Goal: Complete application form

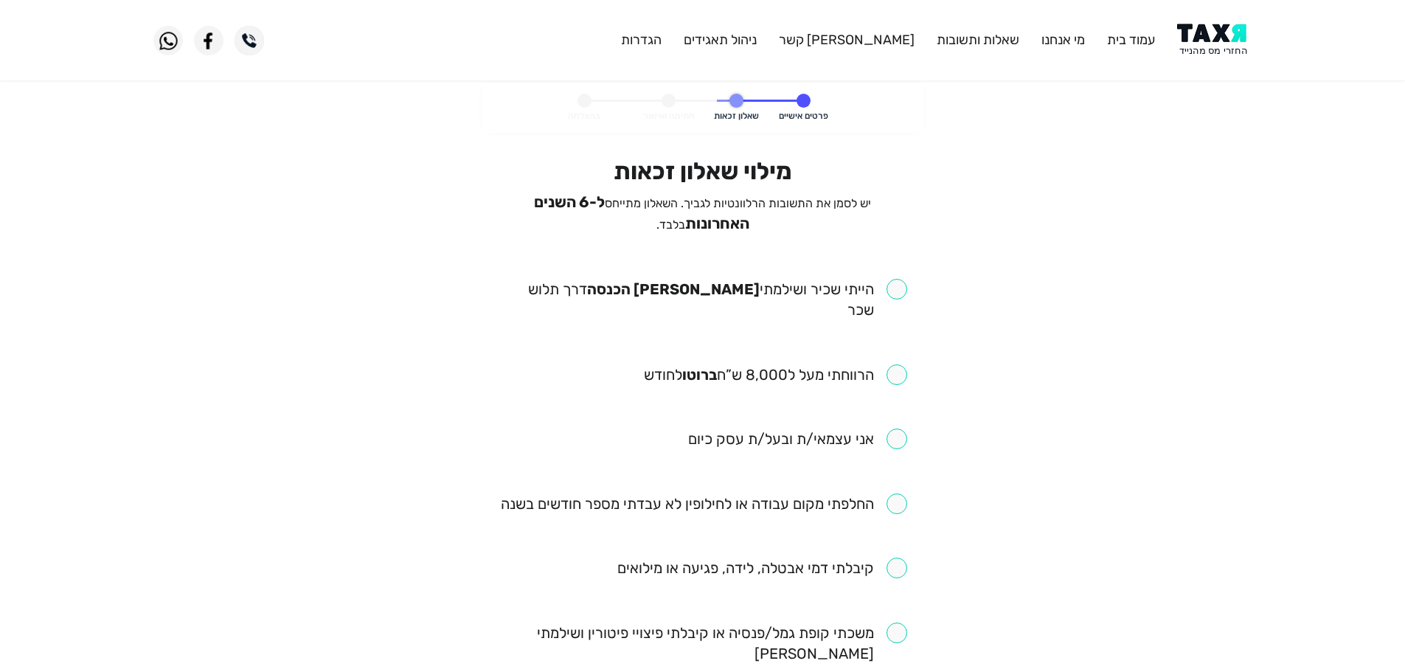
click at [904, 285] on input "checkbox" at bounding box center [703, 299] width 409 height 41
checkbox input "true"
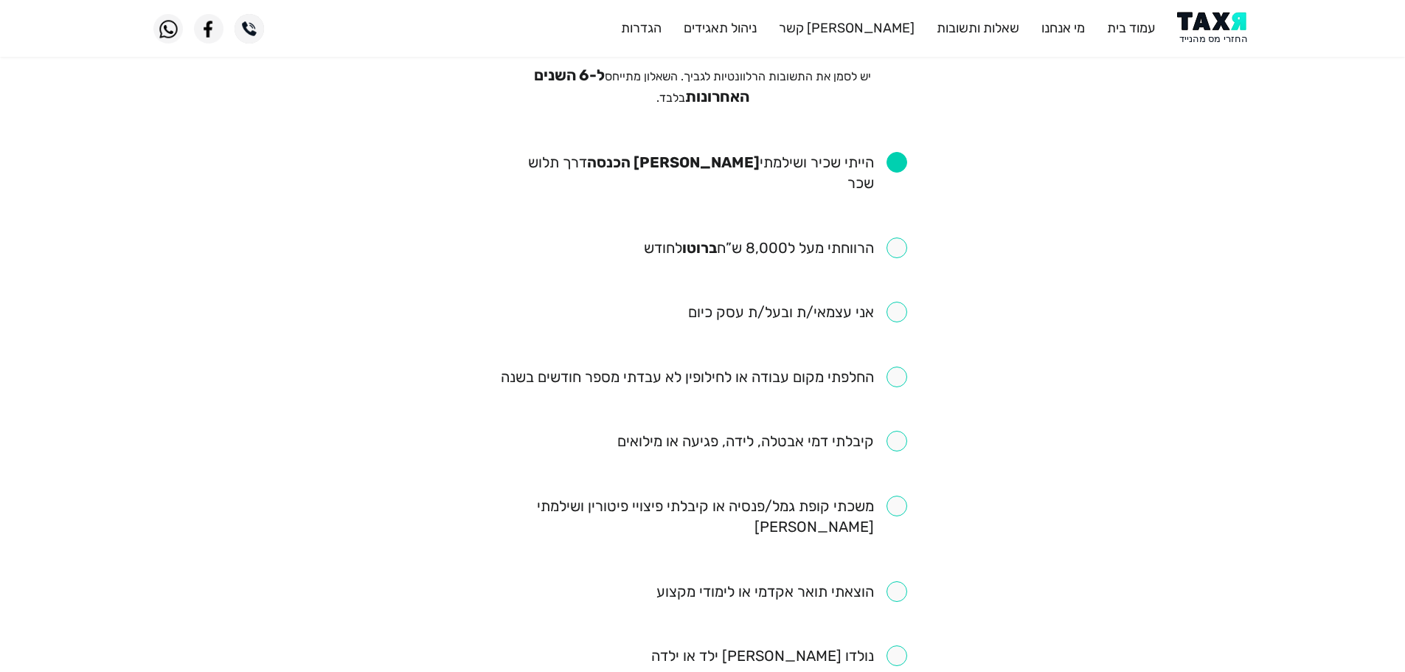
scroll to position [147, 0]
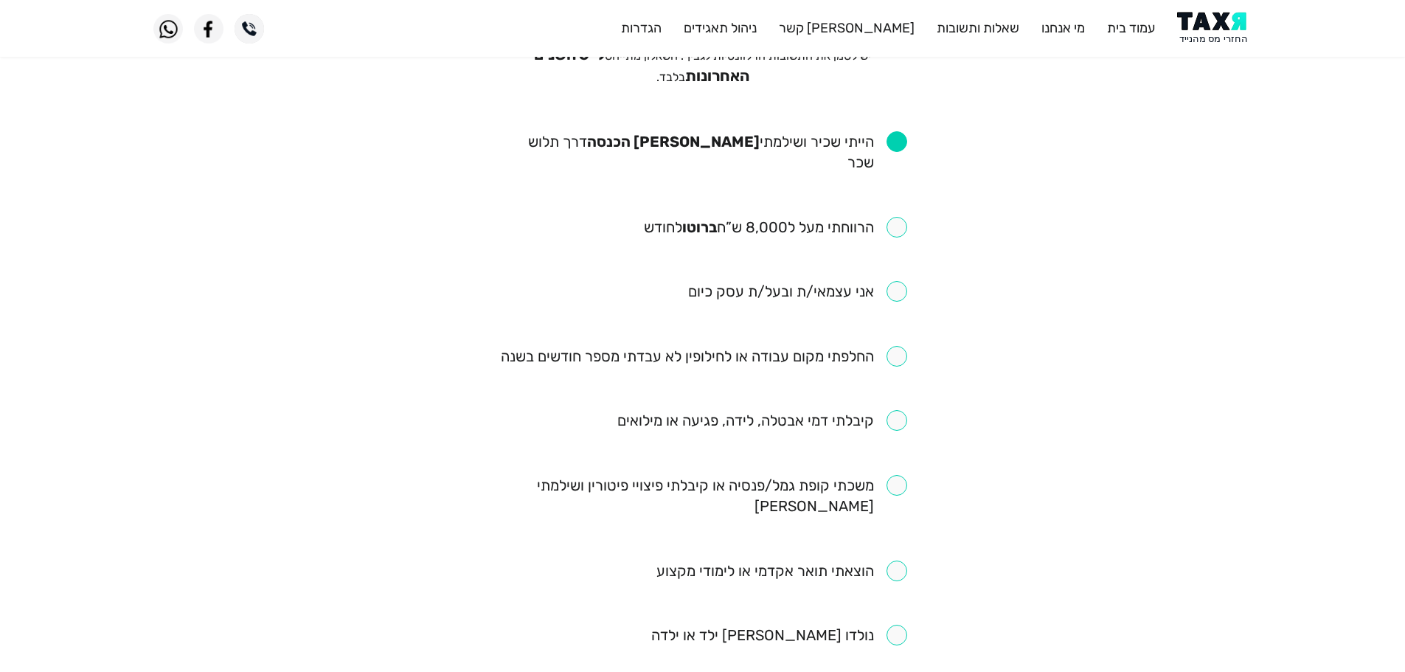
click at [898, 217] on input "checkbox" at bounding box center [775, 227] width 263 height 21
checkbox input "true"
click at [901, 346] on input "checkbox" at bounding box center [704, 356] width 406 height 21
checkbox input "true"
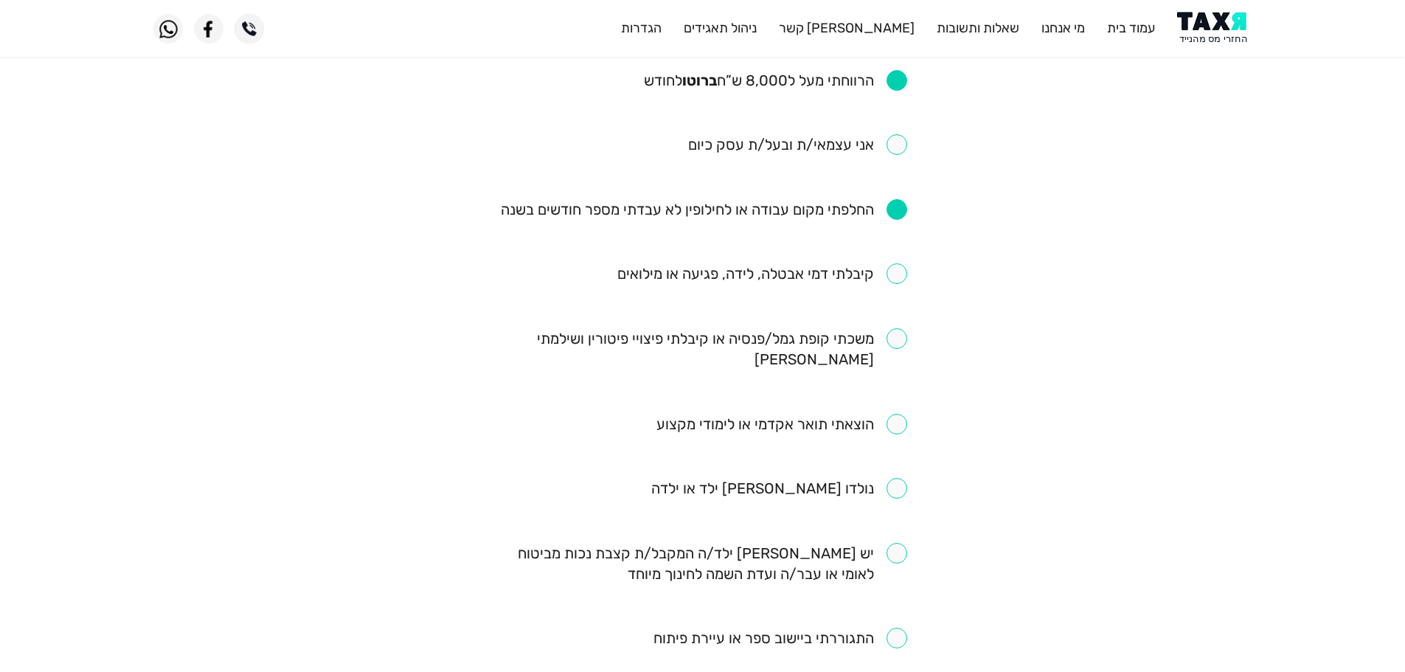
scroll to position [295, 0]
drag, startPoint x: 906, startPoint y: 250, endPoint x: 900, endPoint y: 265, distance: 15.9
click at [906, 263] on input "checkbox" at bounding box center [762, 273] width 290 height 21
checkbox input "true"
click at [903, 327] on input "checkbox" at bounding box center [703, 347] width 409 height 41
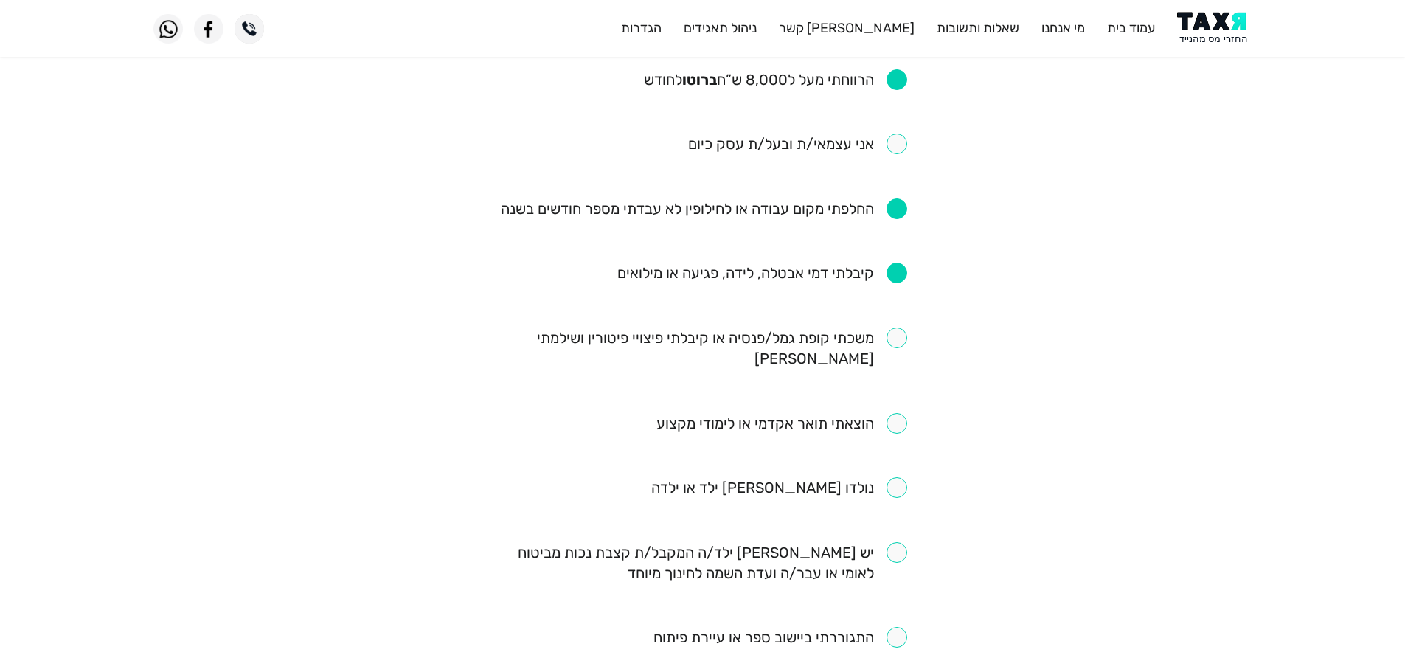
checkbox input "true"
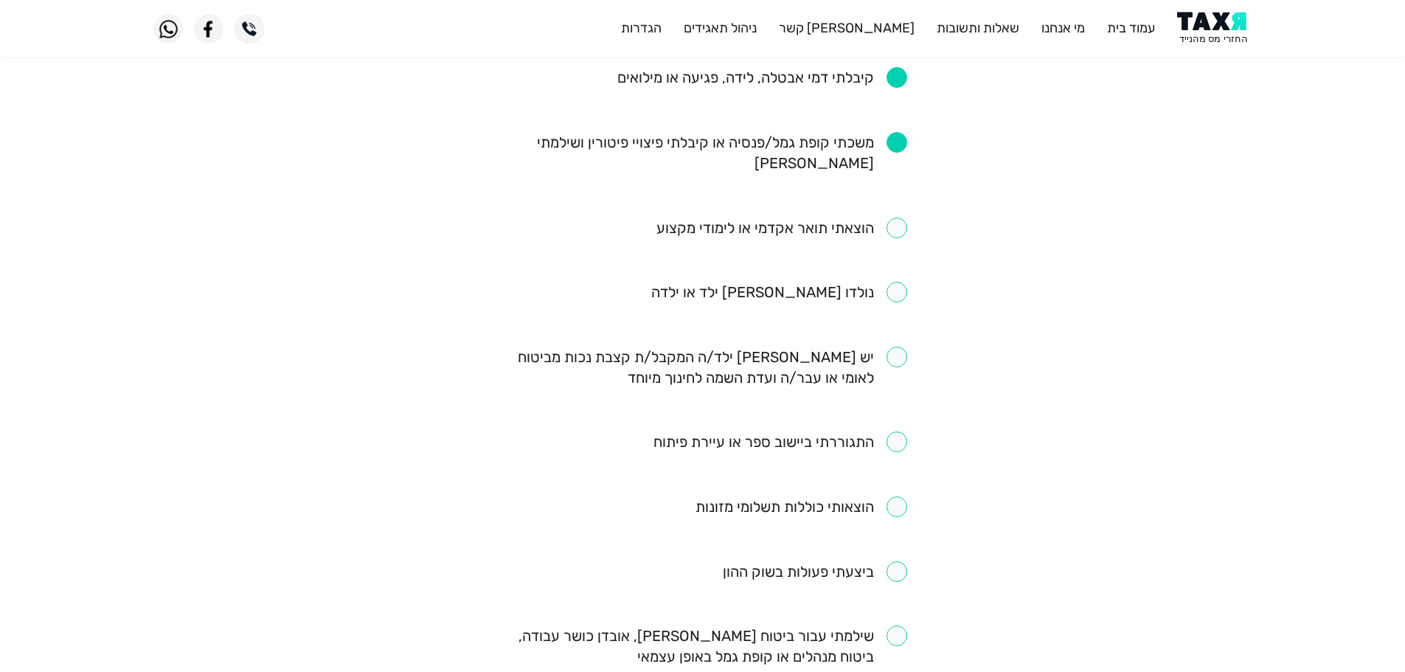
scroll to position [516, 0]
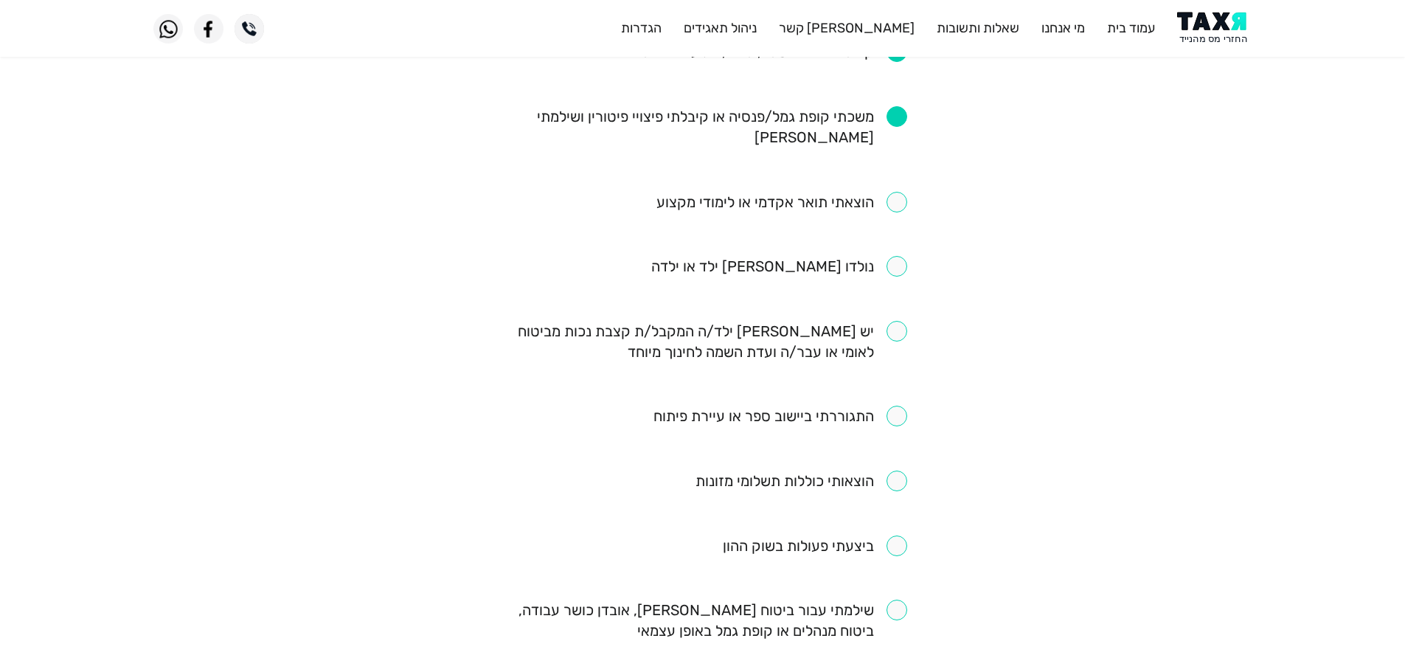
click at [900, 406] on input "checkbox" at bounding box center [780, 416] width 254 height 21
checkbox input "true"
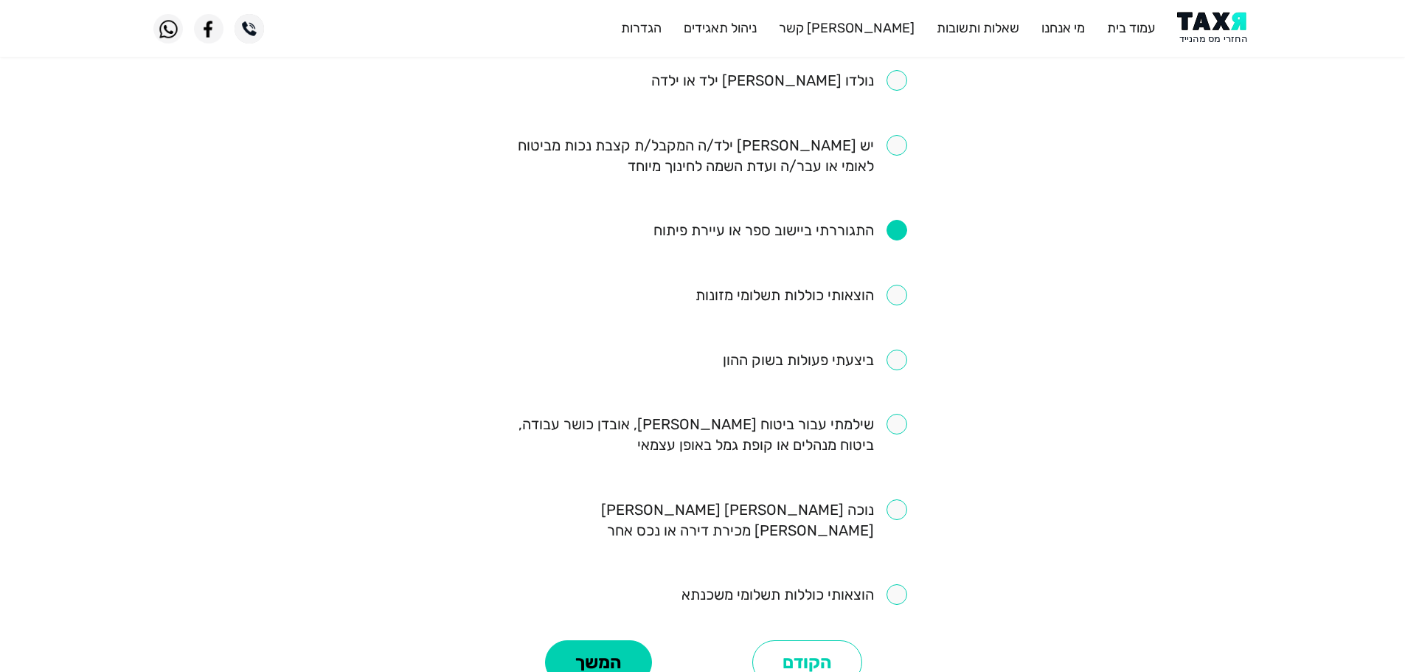
scroll to position [737, 0]
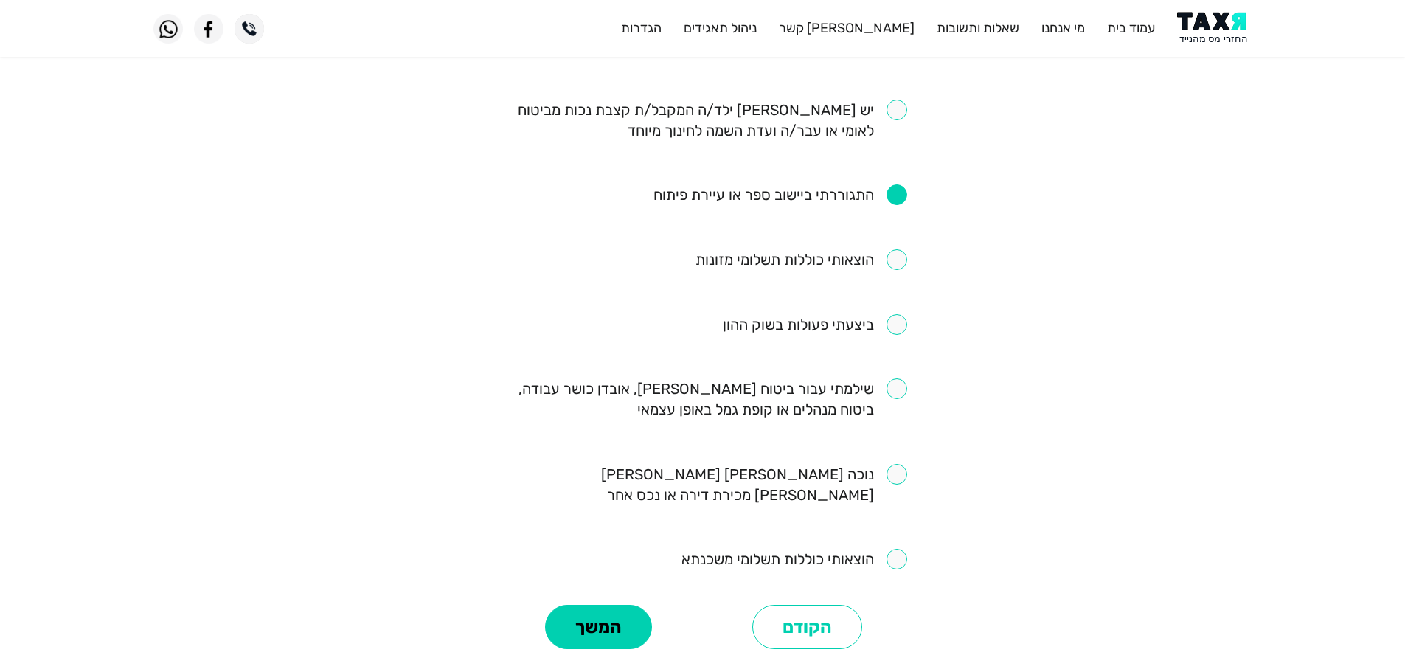
click at [906, 378] on input "checkbox" at bounding box center [703, 398] width 409 height 41
checkbox input "true"
click at [626, 605] on button "המשך" at bounding box center [598, 627] width 107 height 44
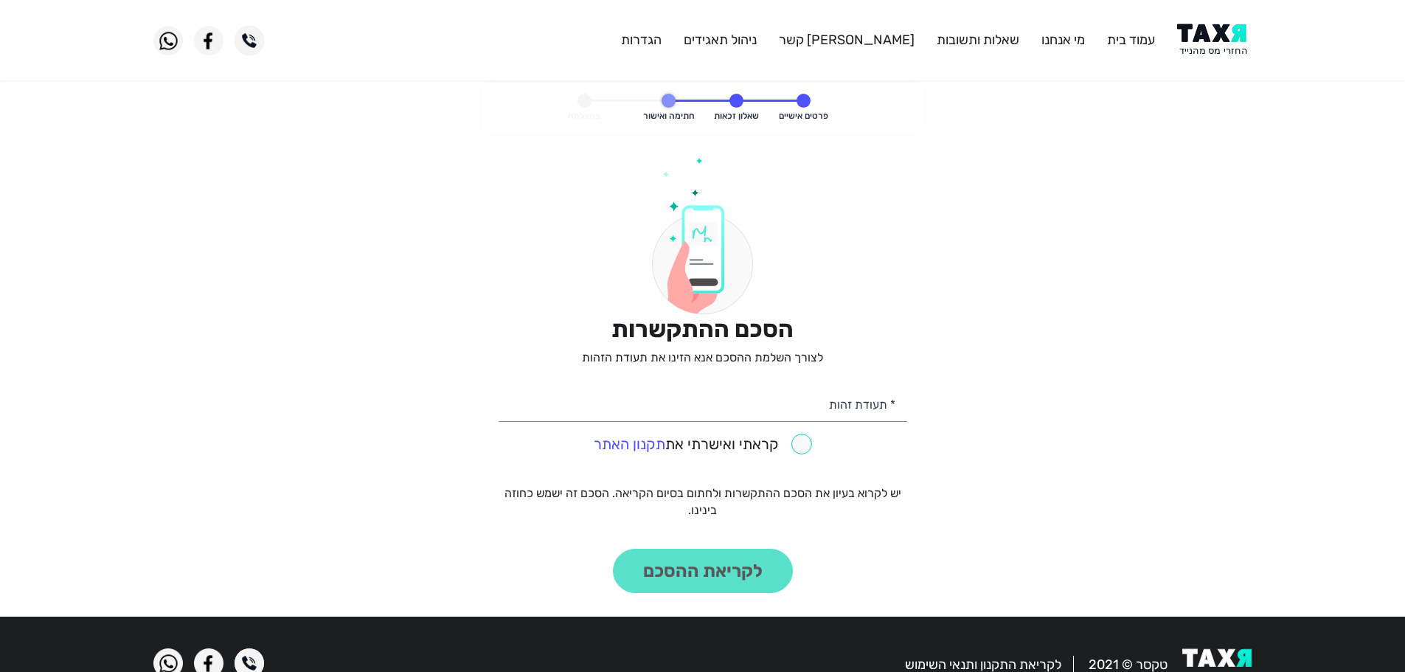
click at [1212, 38] on img at bounding box center [1214, 40] width 74 height 33
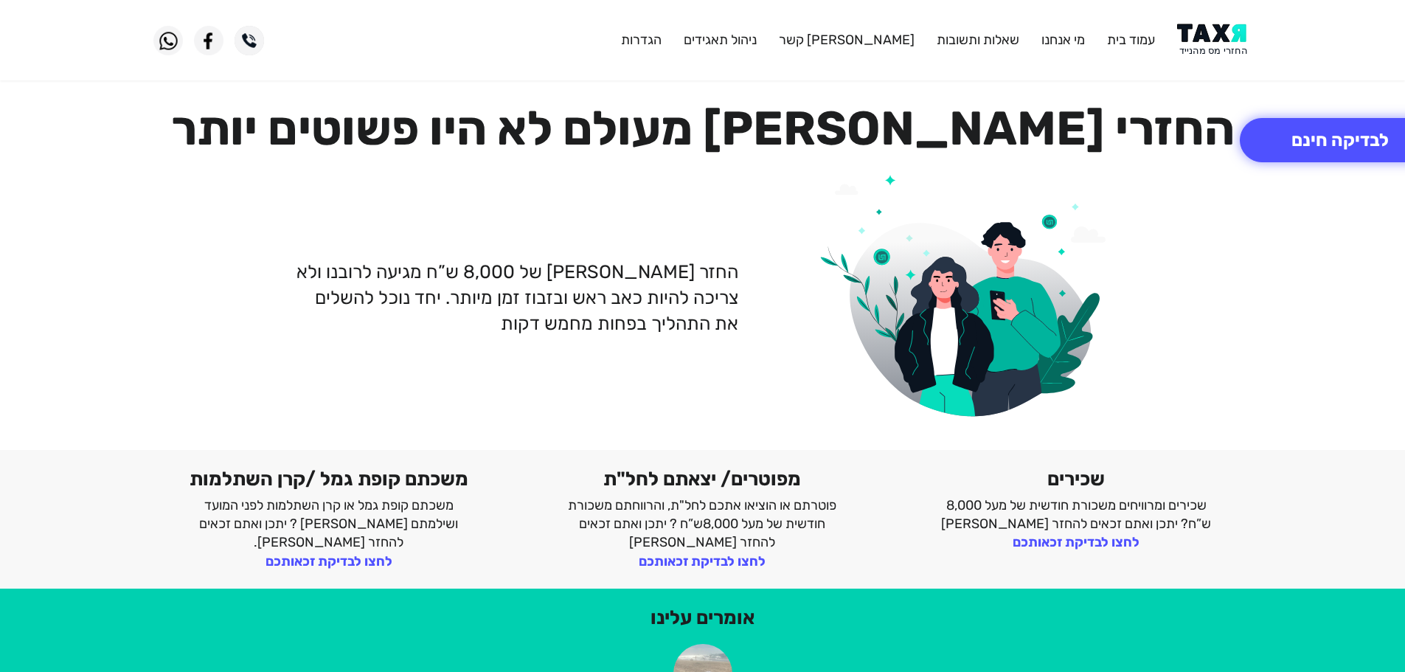
click at [1207, 29] on img at bounding box center [1214, 40] width 74 height 33
drag, startPoint x: 1212, startPoint y: 50, endPoint x: 1197, endPoint y: 1, distance: 50.9
click at [1212, 49] on img at bounding box center [1214, 40] width 74 height 33
click at [1204, 28] on img at bounding box center [1214, 40] width 74 height 33
click at [1209, 40] on img at bounding box center [1214, 40] width 74 height 33
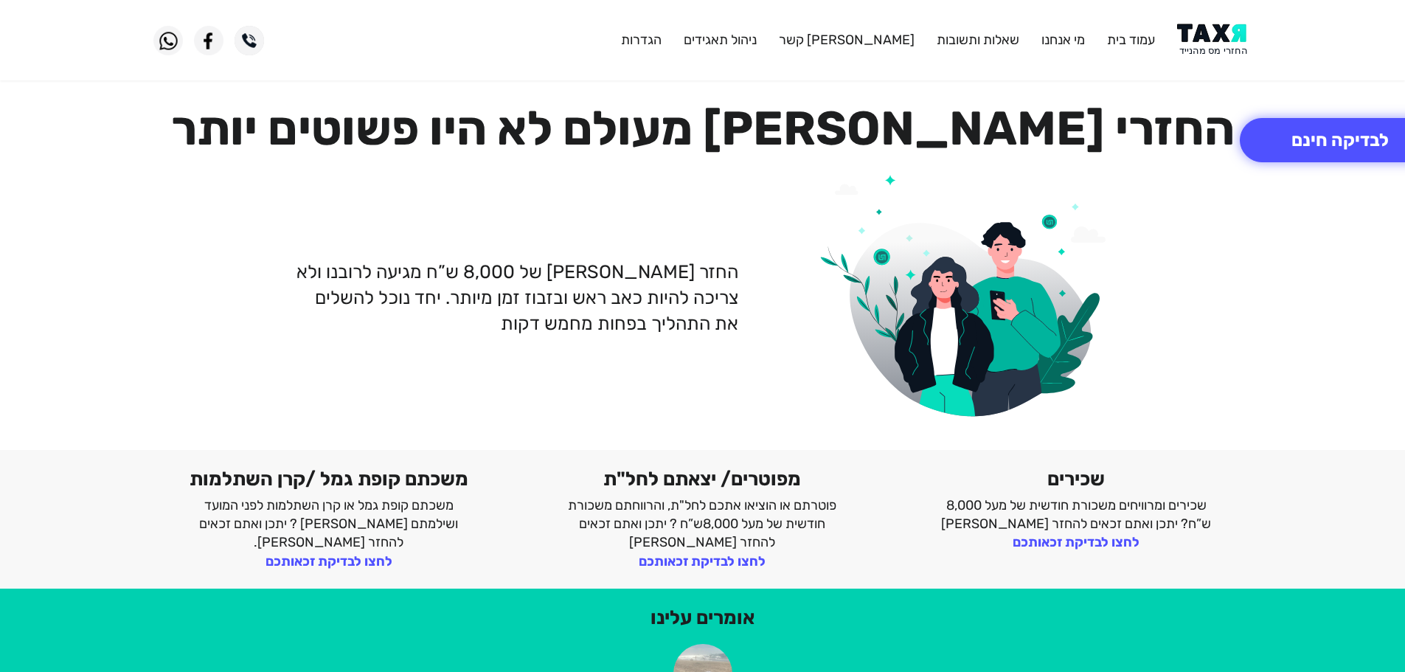
click at [1236, 45] on img at bounding box center [1214, 40] width 74 height 33
click at [1316, 150] on button "לבדיקה חינם" at bounding box center [1340, 140] width 201 height 44
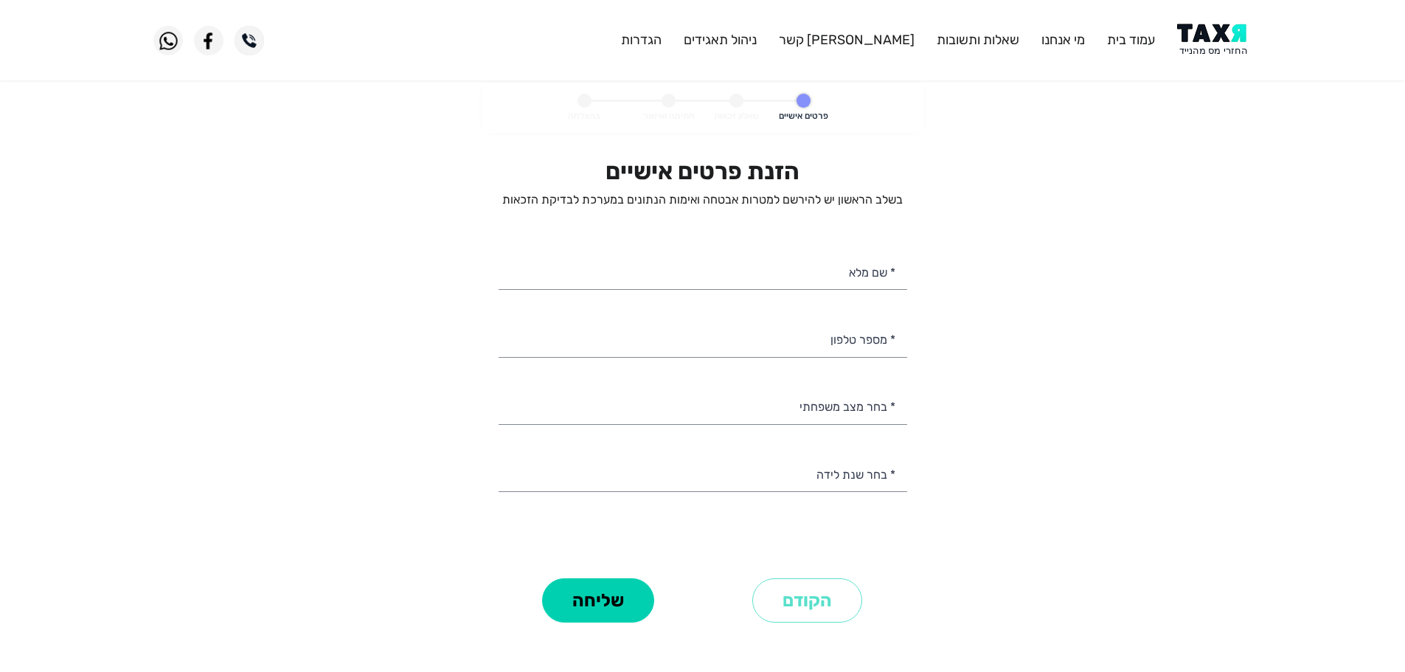
select select
click at [869, 336] on input "* מספר טלפון" at bounding box center [703, 338] width 409 height 38
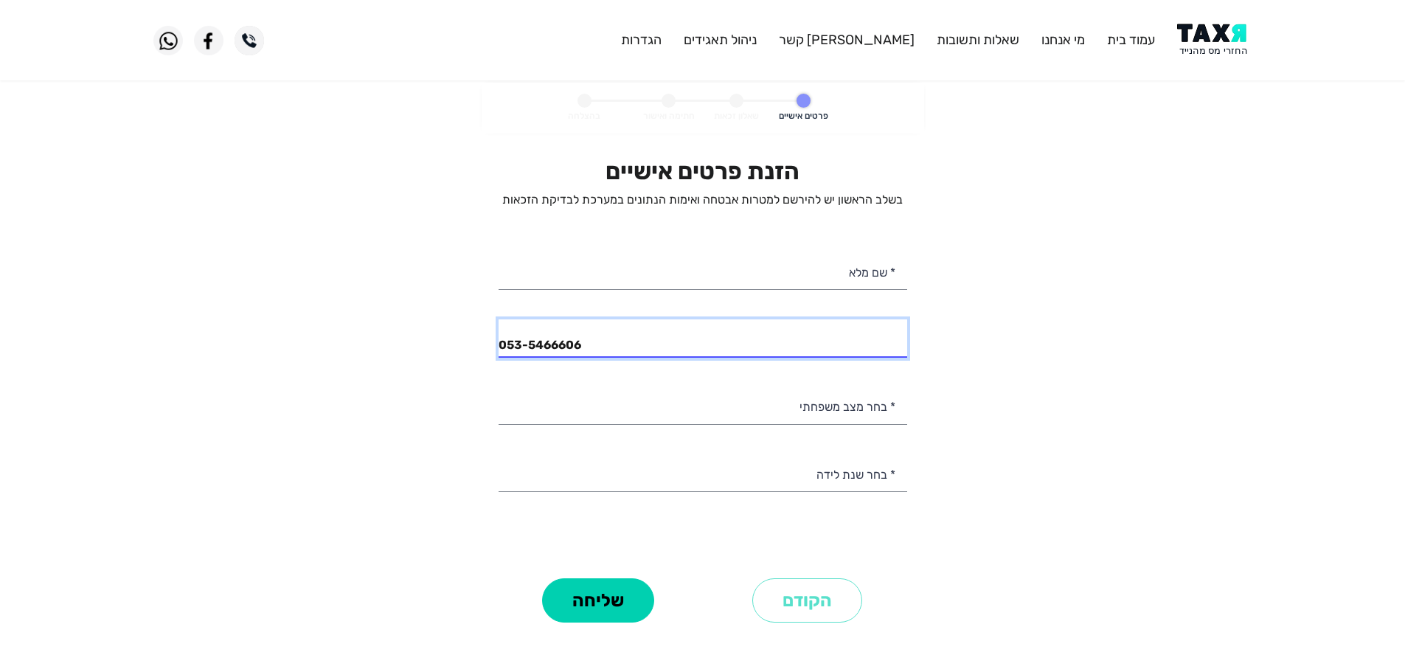
type input "053-5466606"
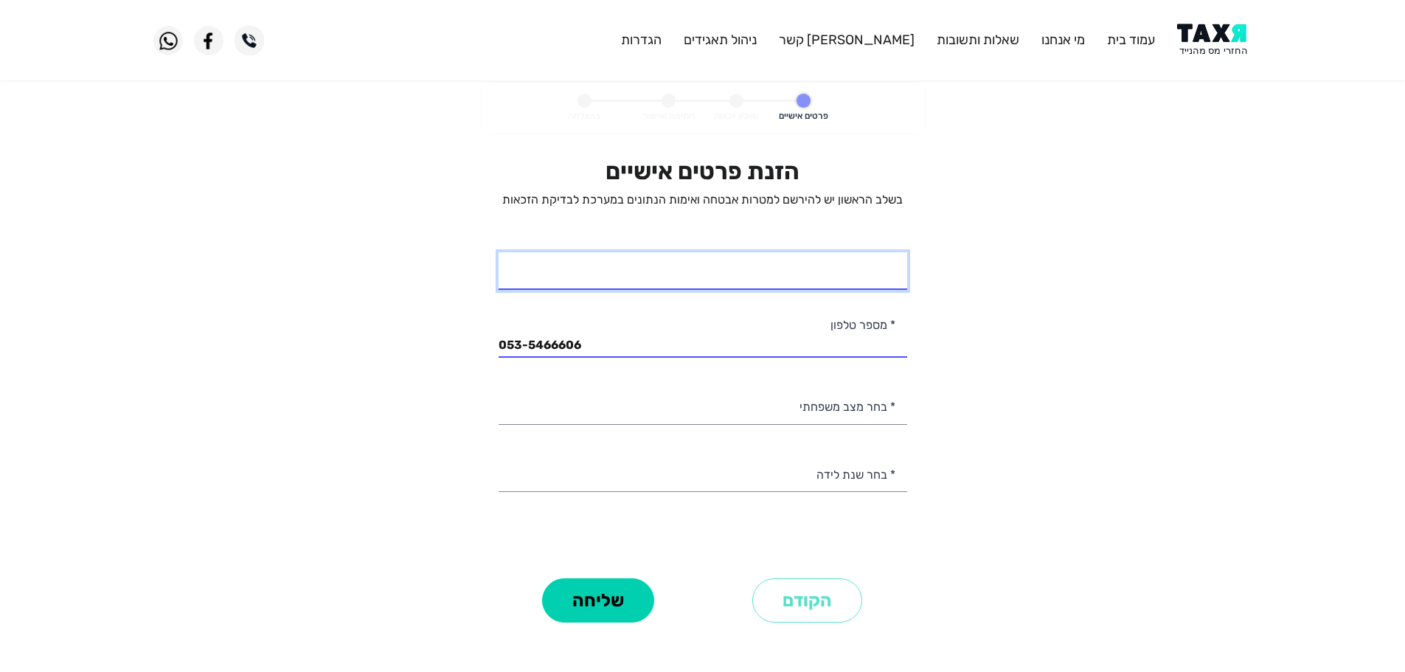
click at [834, 280] on input "* שם מלא" at bounding box center [703, 271] width 409 height 38
type input "[PERSON_NAME]"
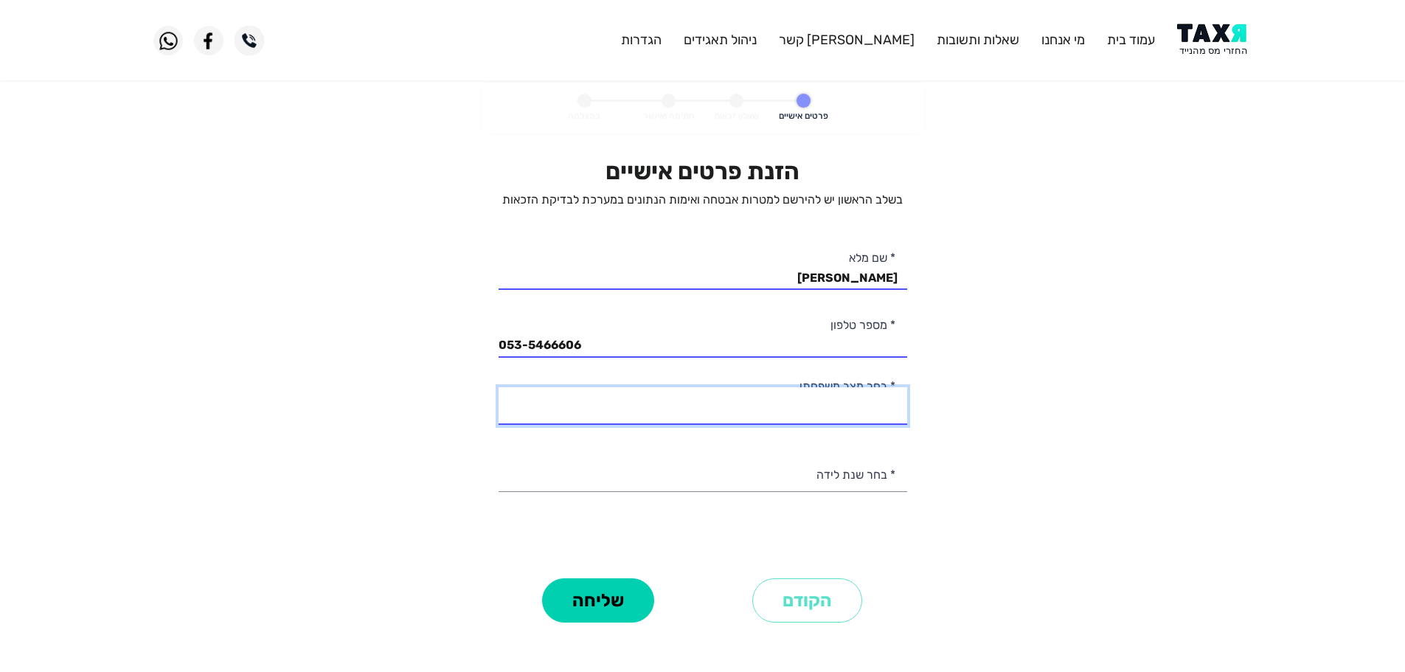
click at [878, 406] on select "רווק/ה נשוי/[PERSON_NAME]/ה אלמן/נה" at bounding box center [703, 406] width 409 height 38
select select "1: Single"
click at [499, 387] on select "רווק/ה נשוי/[PERSON_NAME]/ה אלמן/נה" at bounding box center [703, 406] width 409 height 38
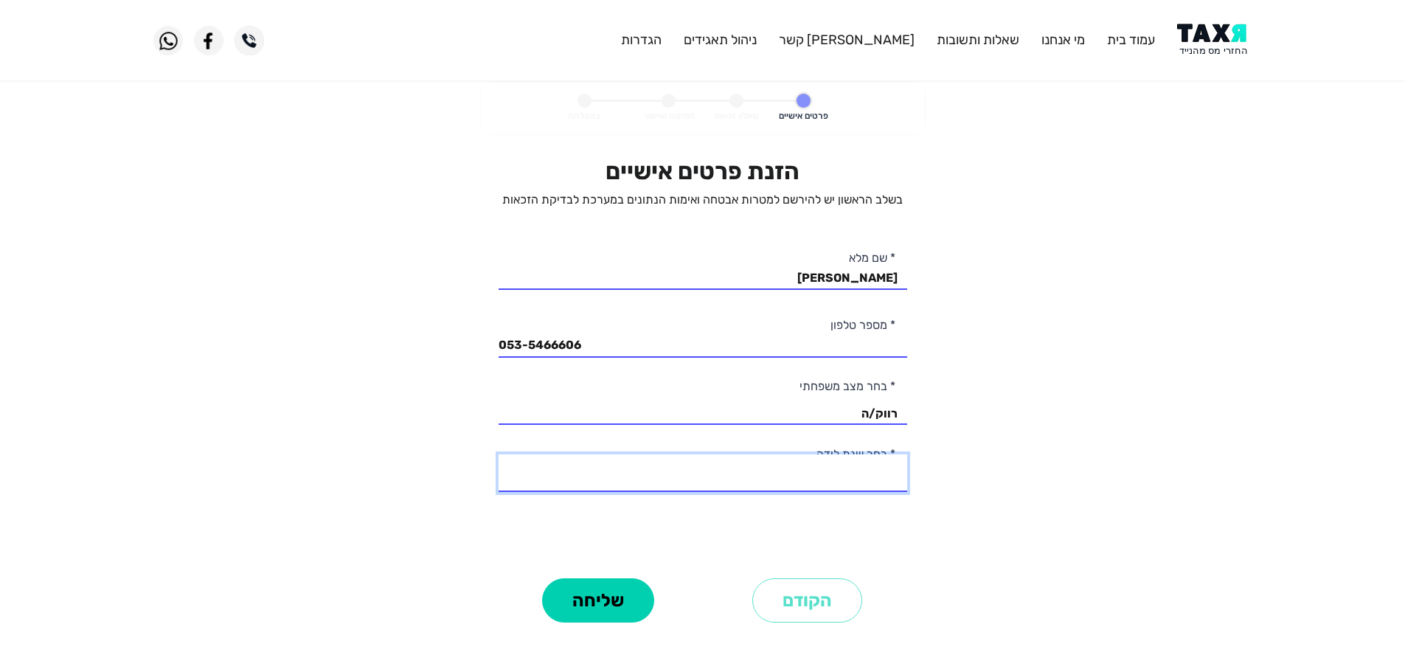
click at [860, 475] on select "2003 2002 2001 2000 1999 1998 1997 1996 1995 1994 1993 1992 1991 1990 1989 1988…" at bounding box center [703, 473] width 409 height 38
select select "2: 2002"
click at [499, 454] on select "2003 2002 2001 2000 1999 1998 1997 1996 1995 1994 1993 1992 1991 1990 1989 1988…" at bounding box center [703, 473] width 409 height 38
click at [594, 594] on button "שליחה" at bounding box center [598, 600] width 112 height 44
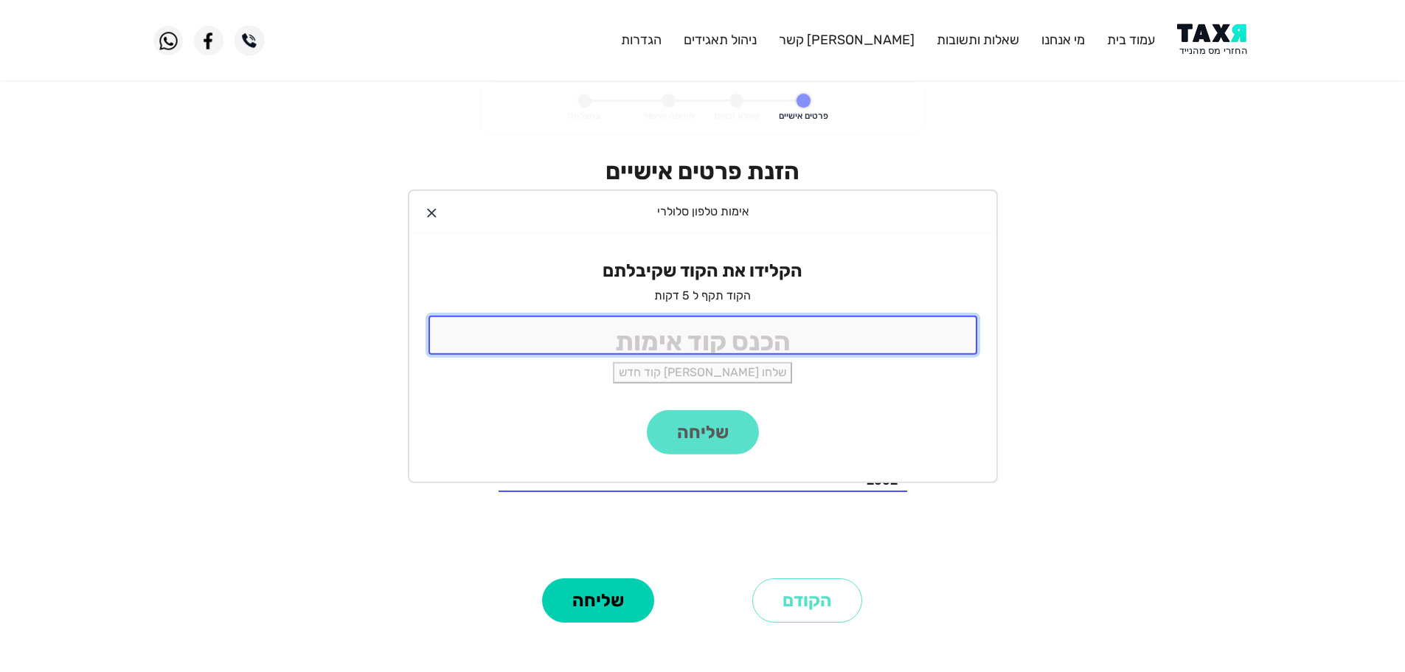
click at [762, 334] on input "tel" at bounding box center [702, 335] width 549 height 39
type input "9988"
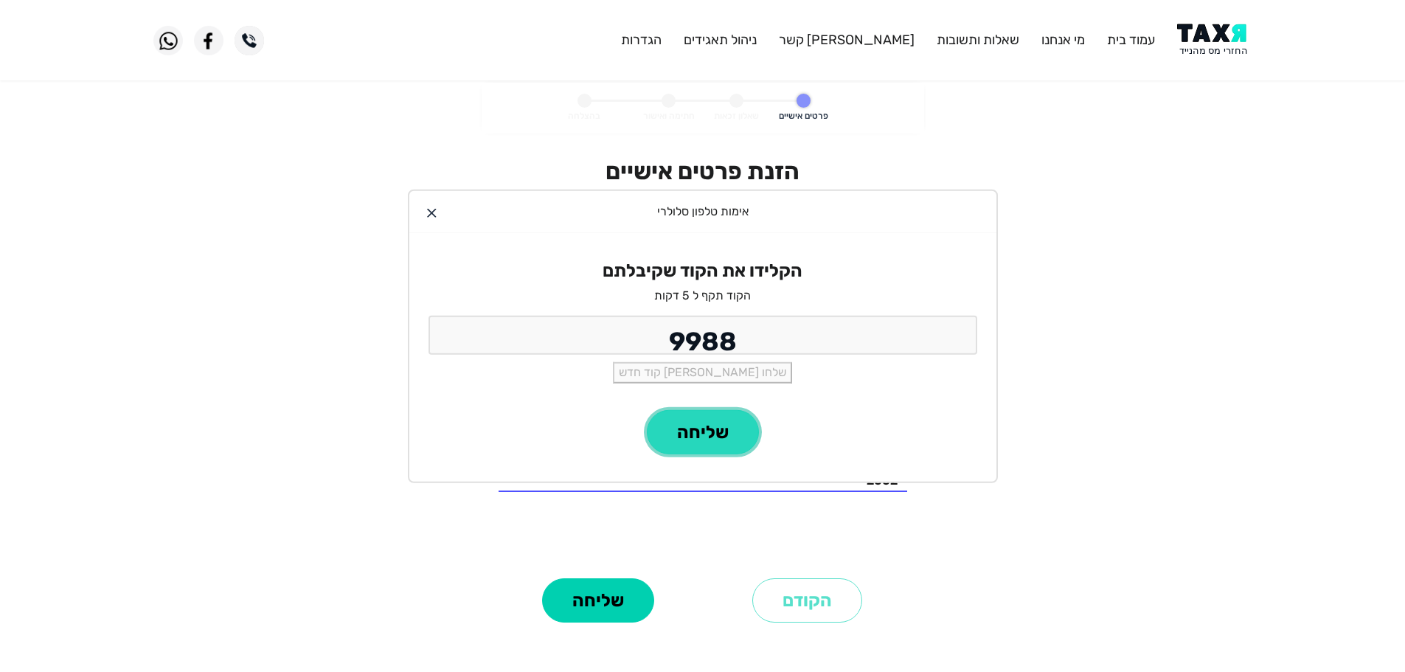
click at [714, 428] on button "שליחה" at bounding box center [703, 432] width 112 height 44
